Goal: Task Accomplishment & Management: Use online tool/utility

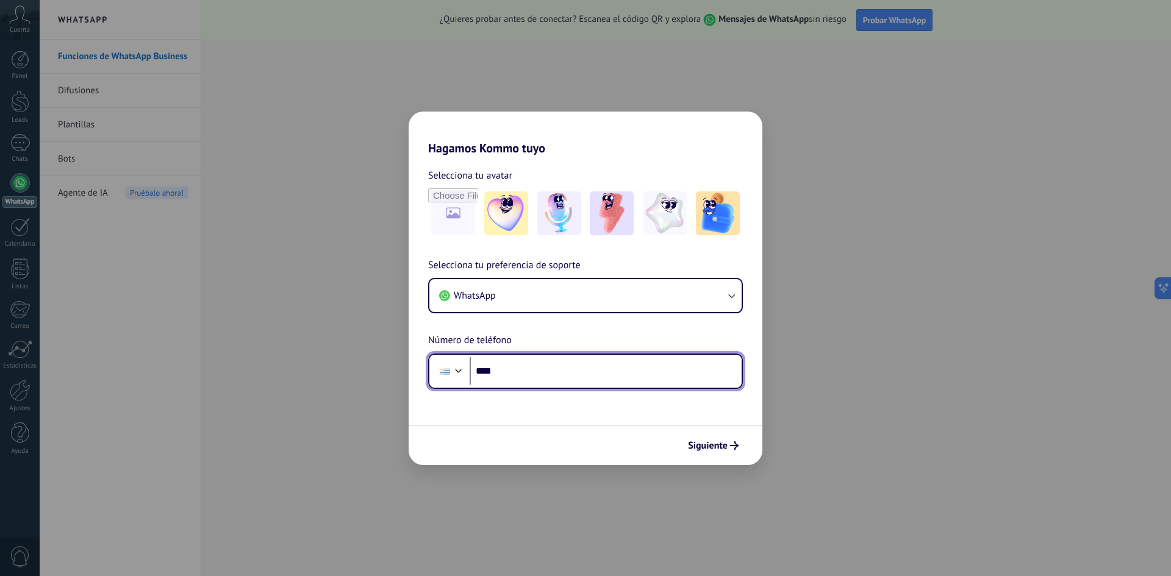
click at [519, 365] on input "****" at bounding box center [606, 371] width 272 height 28
type input "**********"
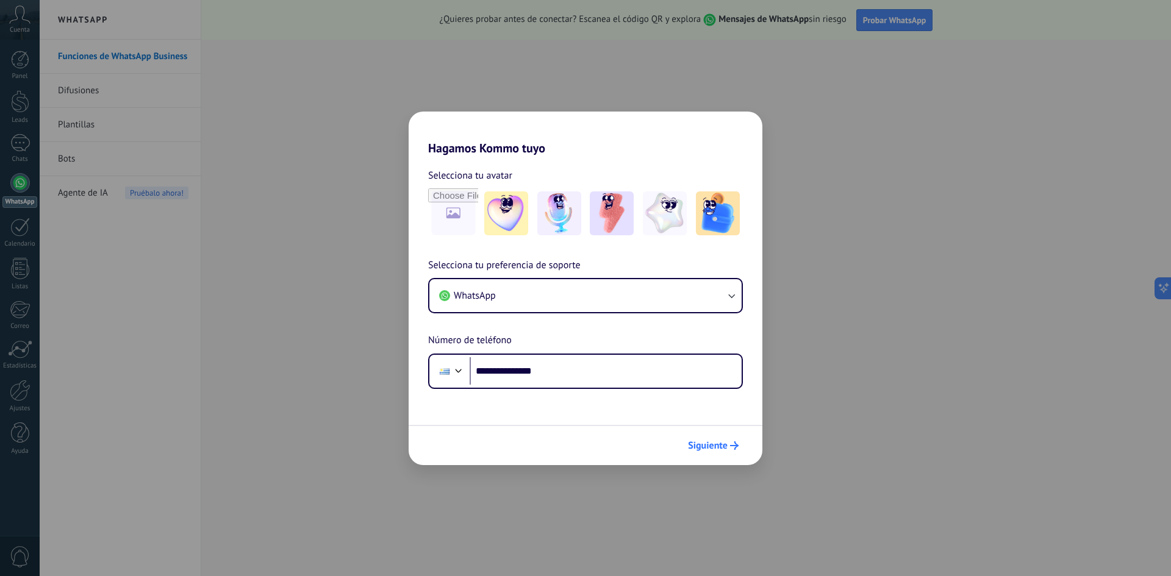
click at [701, 441] on span "Siguiente" at bounding box center [708, 445] width 40 height 9
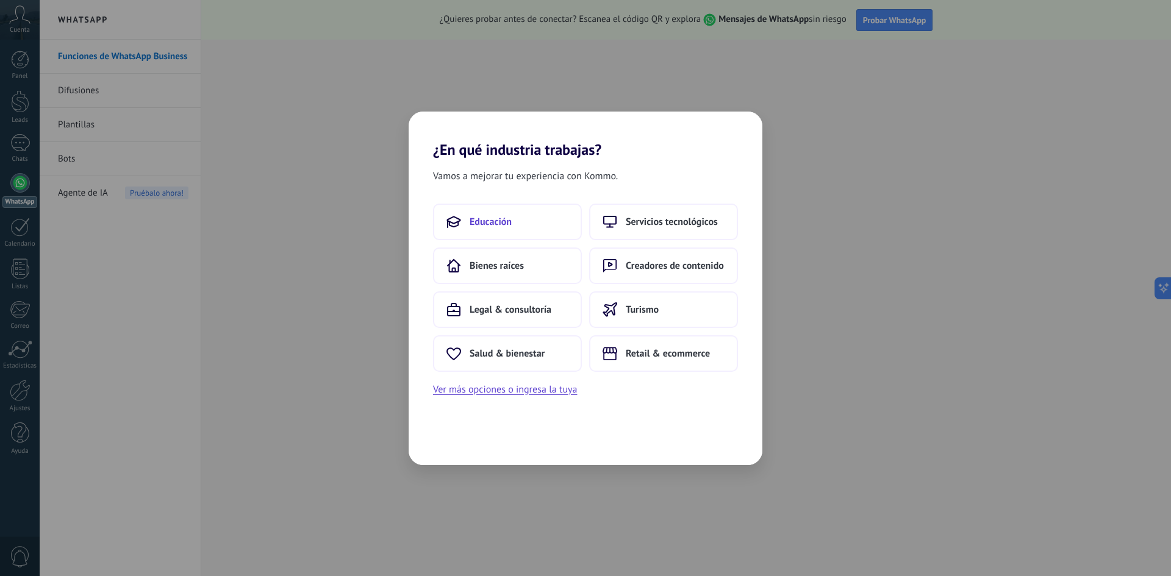
click at [521, 229] on button "Educación" at bounding box center [507, 222] width 149 height 37
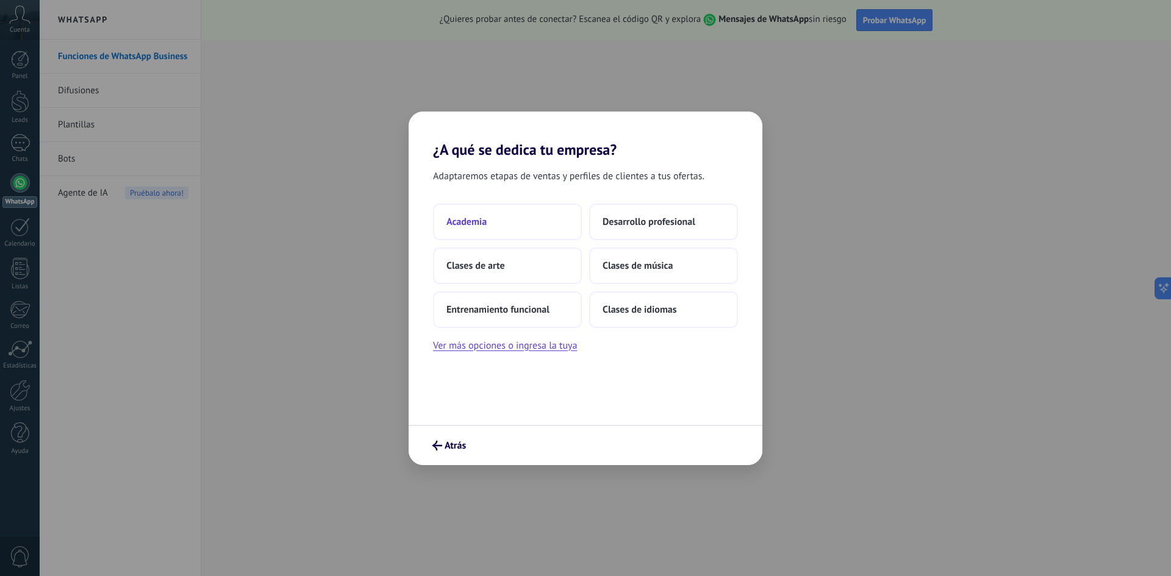
click at [507, 226] on button "Academia" at bounding box center [507, 222] width 149 height 37
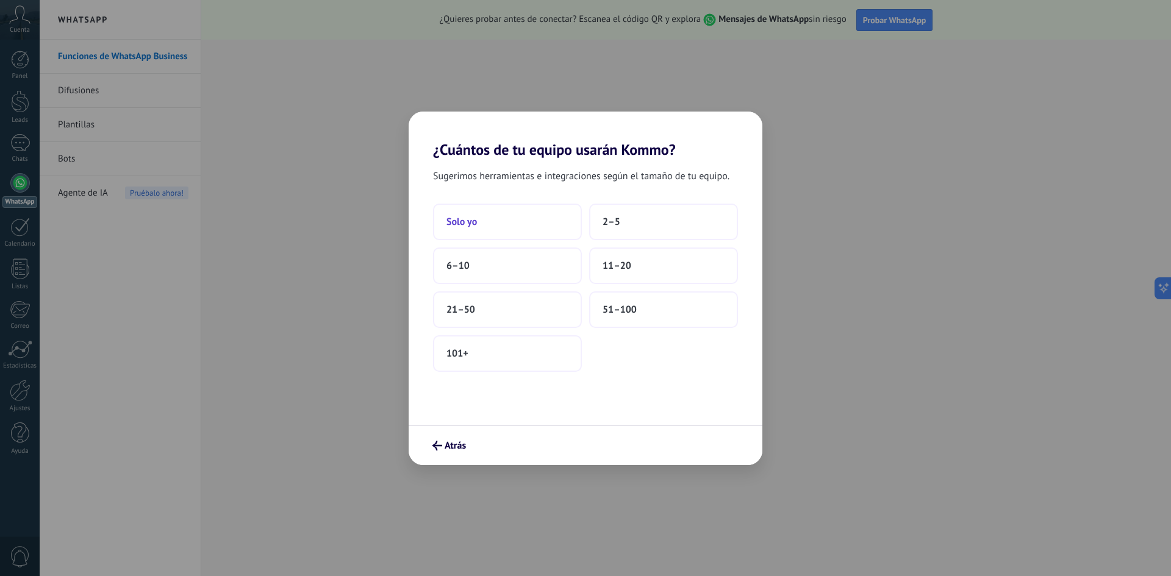
drag, startPoint x: 613, startPoint y: 224, endPoint x: 498, endPoint y: 225, distance: 115.3
click at [498, 225] on div "Solo yo 2–5 6–10 11–20 21–50 51–100 101+" at bounding box center [585, 288] width 305 height 168
click at [556, 225] on button "Solo yo" at bounding box center [507, 222] width 149 height 37
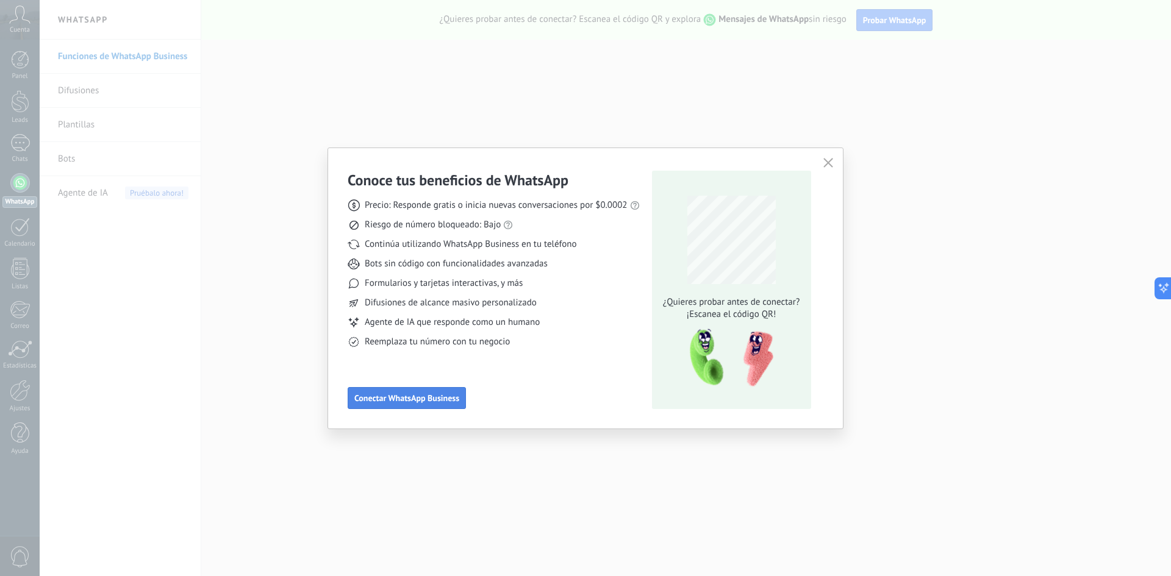
click at [405, 393] on button "Conectar WhatsApp Business" at bounding box center [407, 398] width 118 height 22
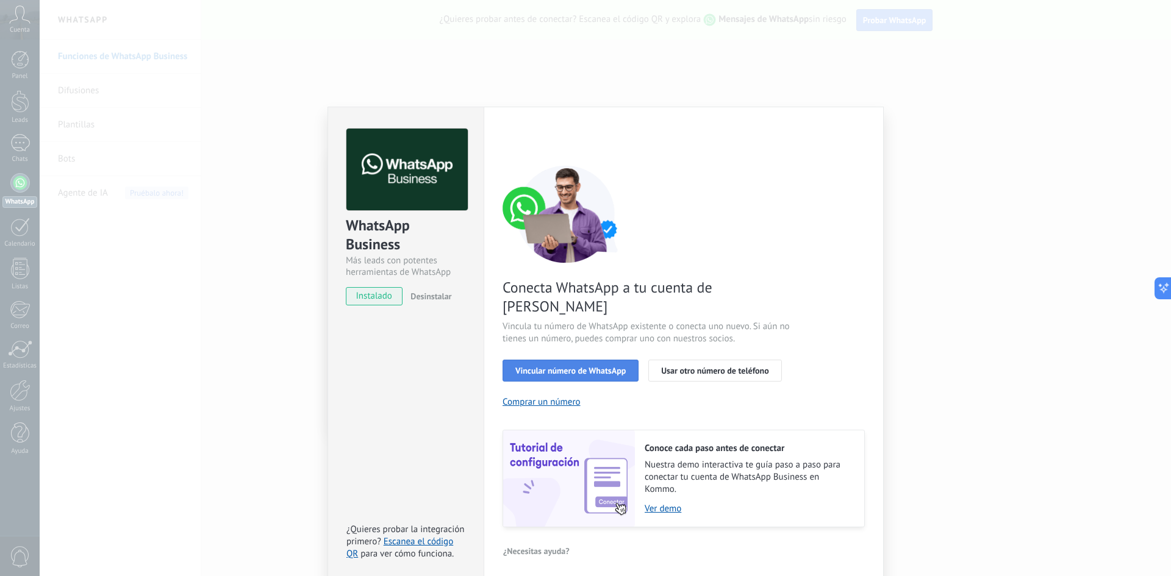
click at [568, 366] on span "Vincular número de WhatsApp" at bounding box center [570, 370] width 110 height 9
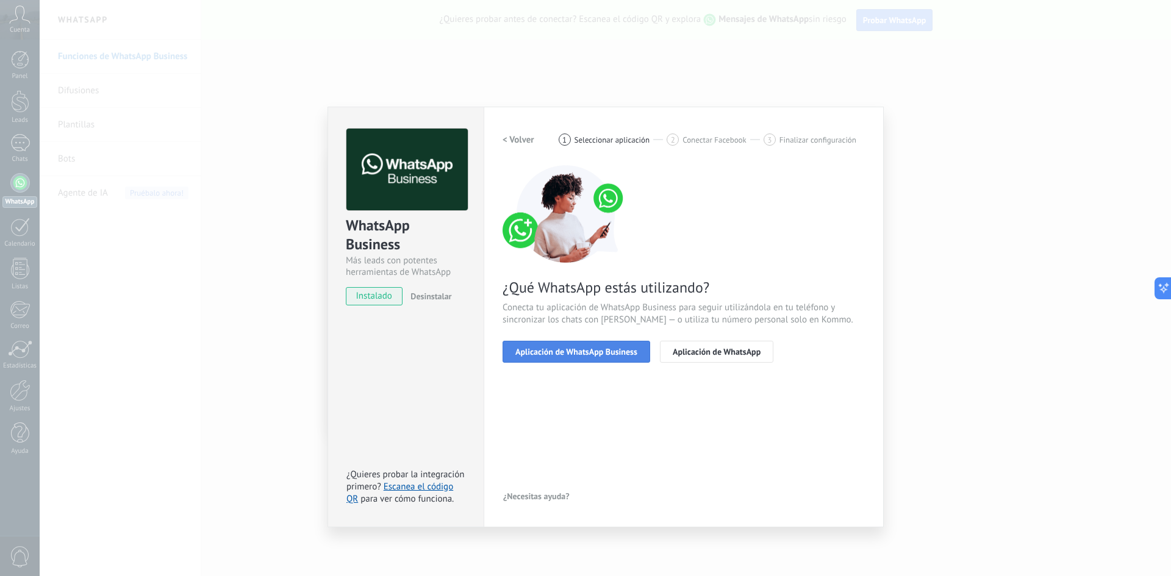
click at [589, 348] on span "Aplicación de WhatsApp Business" at bounding box center [576, 352] width 122 height 9
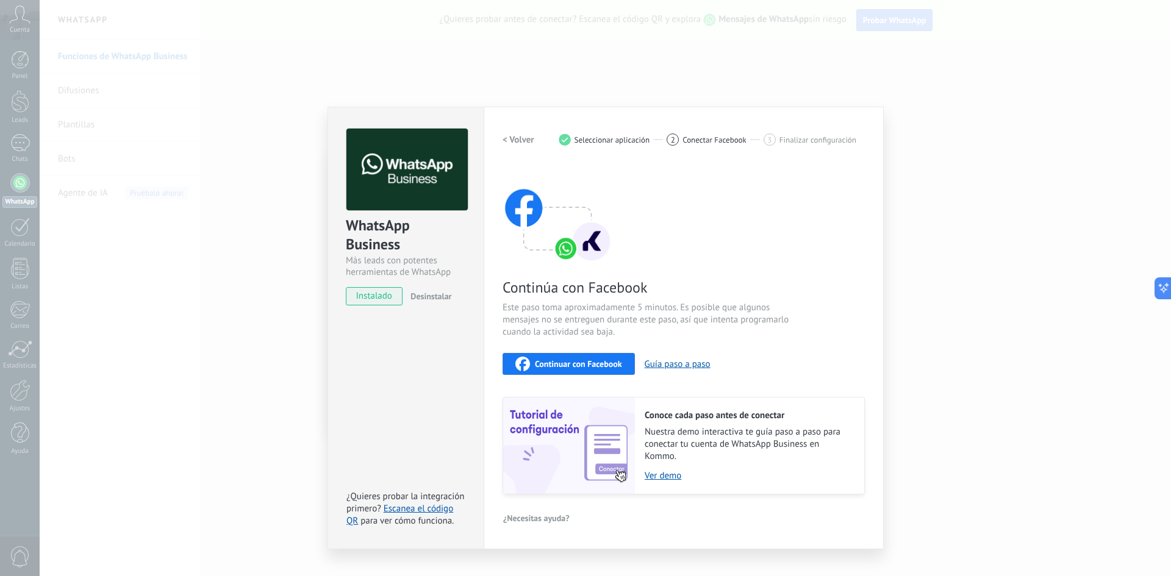
click at [560, 365] on span "Continuar con Facebook" at bounding box center [578, 364] width 87 height 9
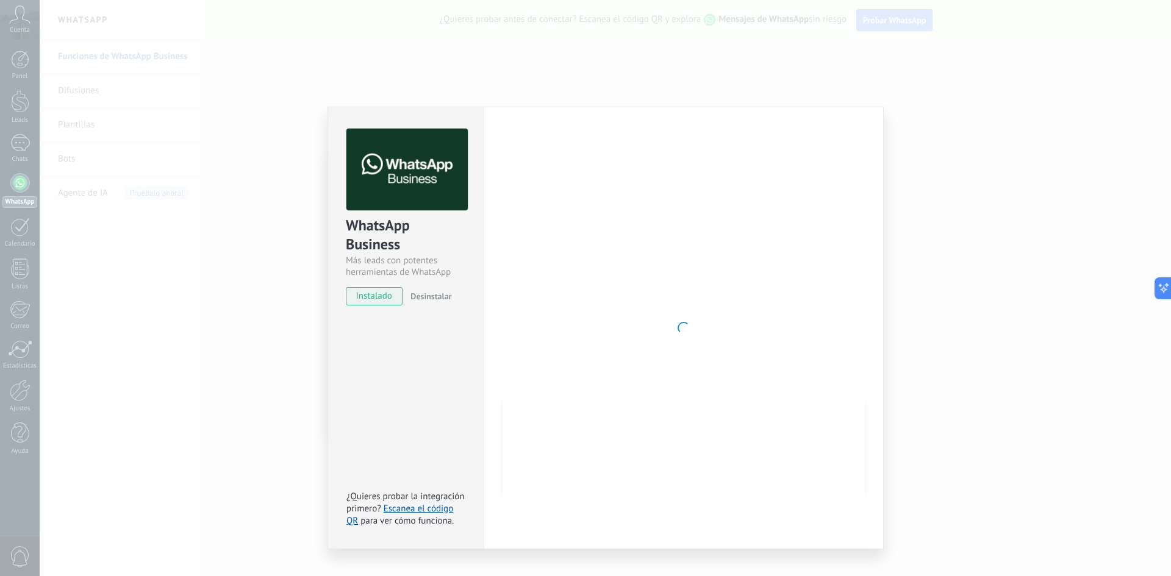
click at [768, 90] on div "WhatsApp Business Más leads con potentes herramientas de WhatsApp instalado Des…" at bounding box center [605, 288] width 1131 height 576
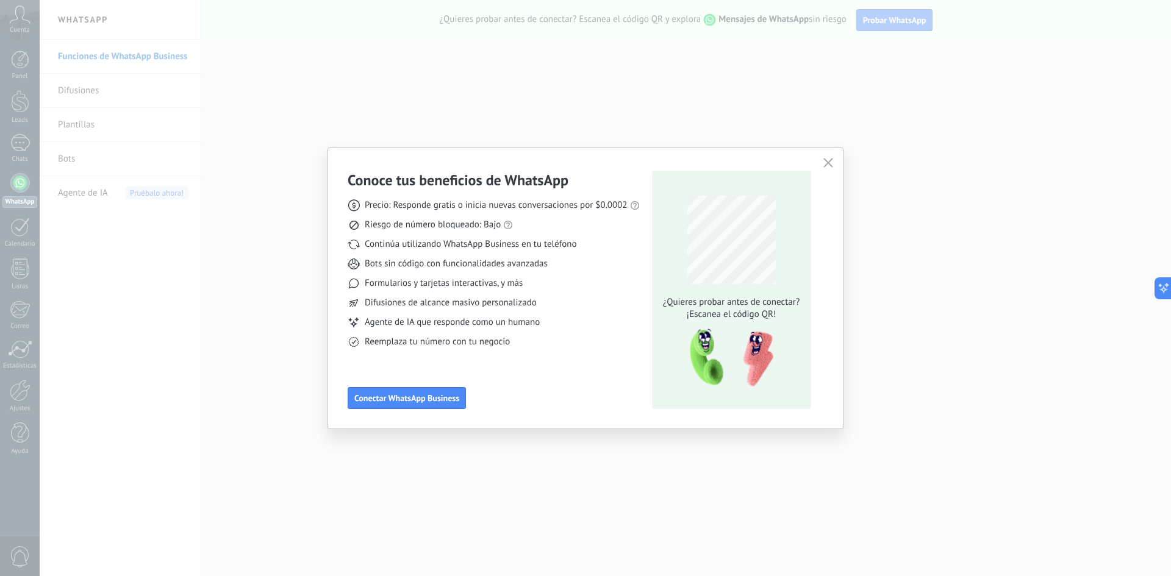
click at [832, 163] on icon "button" at bounding box center [828, 163] width 10 height 10
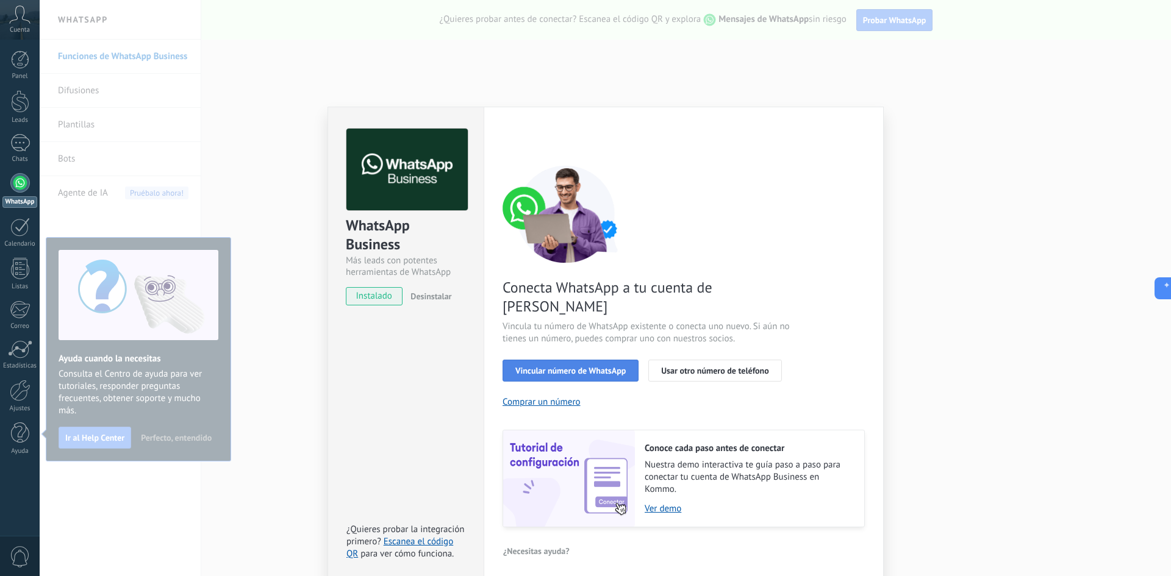
click at [566, 366] on span "Vincular número de WhatsApp" at bounding box center [570, 370] width 110 height 9
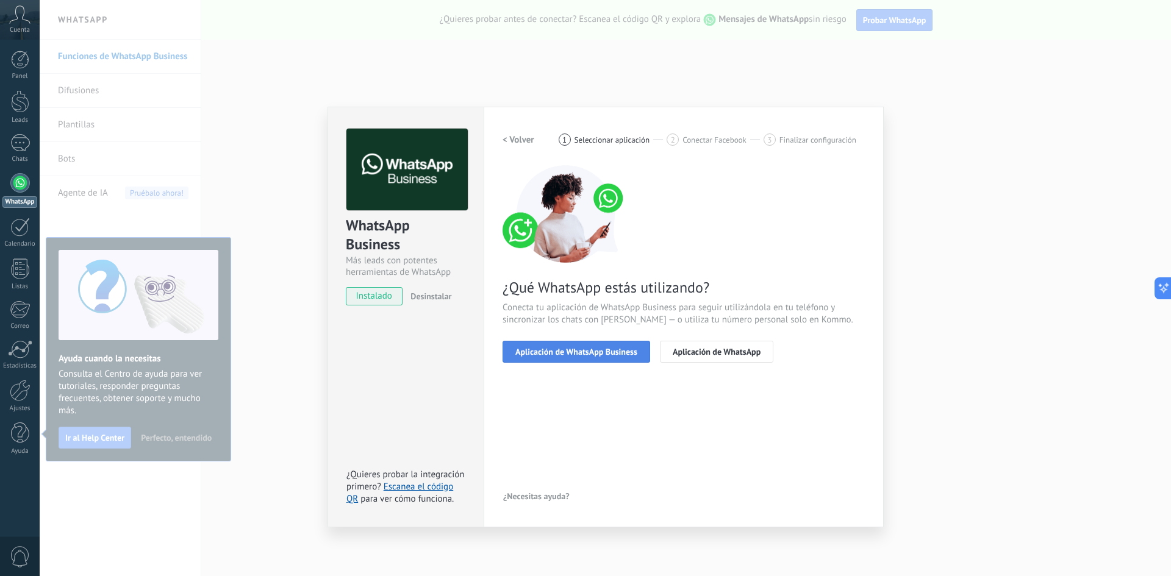
click at [557, 356] on span "Aplicación de WhatsApp Business" at bounding box center [576, 352] width 122 height 9
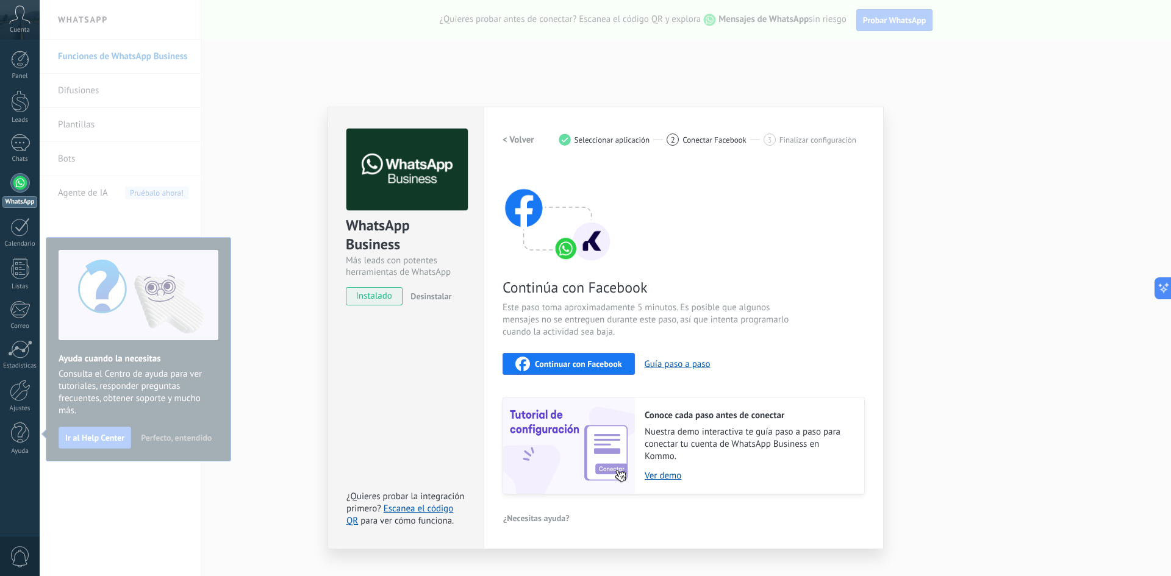
click at [582, 368] on span "Continuar con Facebook" at bounding box center [578, 364] width 87 height 9
